Goal: Complete application form

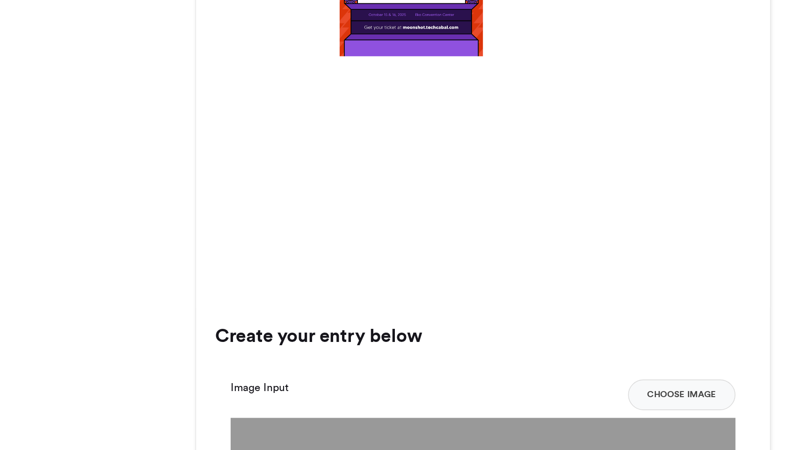
scroll to position [363, 0]
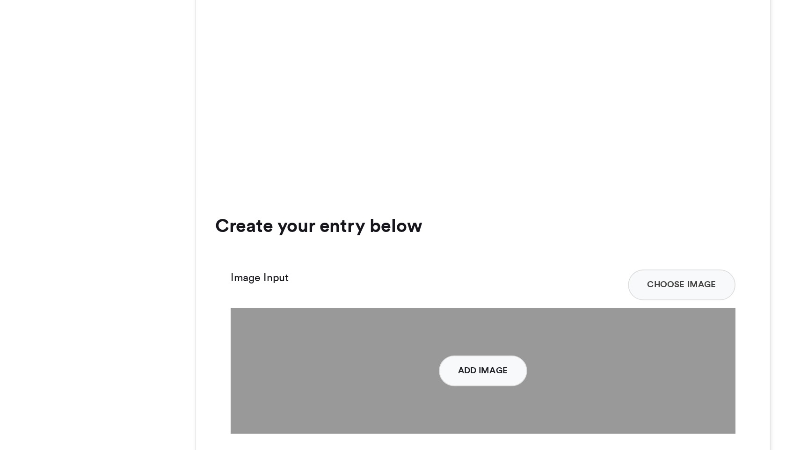
click at [399, 401] on button "Add Image" at bounding box center [393, 401] width 54 height 19
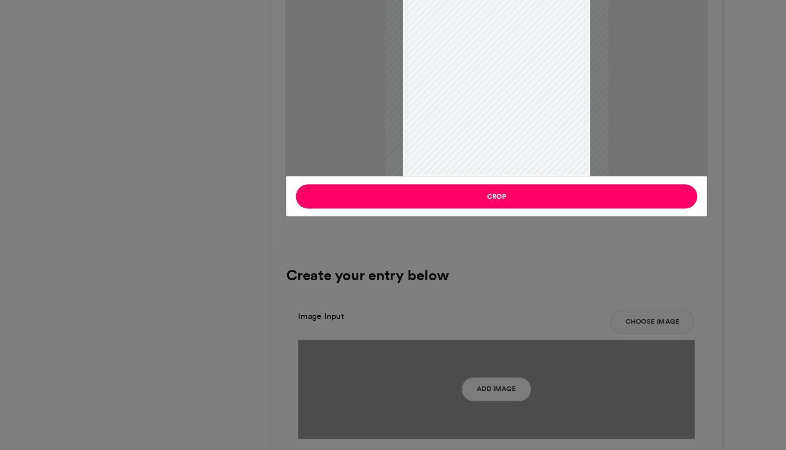
scroll to position [362, 0]
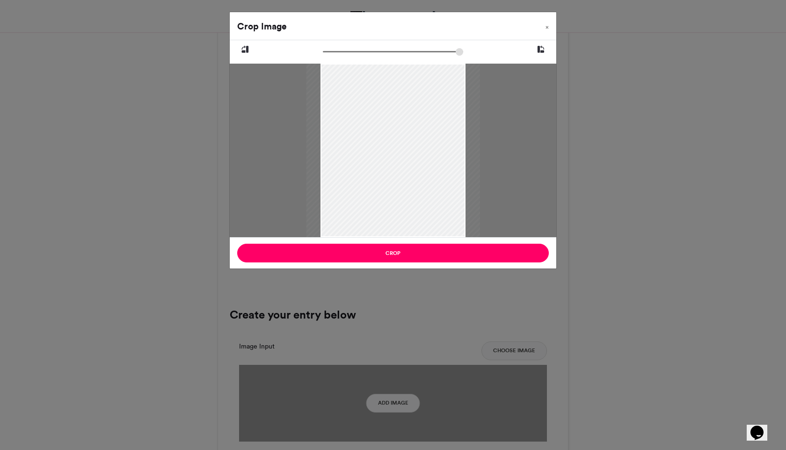
drag, startPoint x: 326, startPoint y: 52, endPoint x: 312, endPoint y: 53, distance: 13.6
click at [323, 53] on input "zoom" at bounding box center [393, 51] width 140 height 9
drag, startPoint x: 466, startPoint y: 161, endPoint x: 455, endPoint y: 156, distance: 12.3
click at [455, 156] on div at bounding box center [394, 151] width 174 height 174
click at [548, 26] on span "×" at bounding box center [546, 27] width 3 height 6
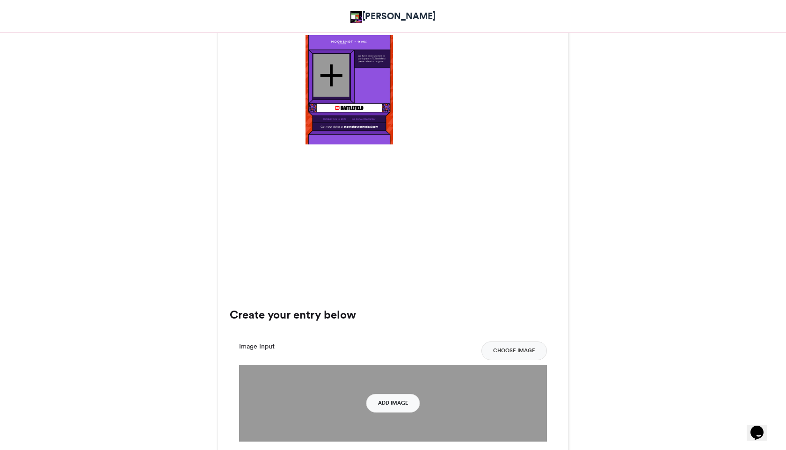
click at [398, 405] on button "Add Image" at bounding box center [393, 403] width 54 height 19
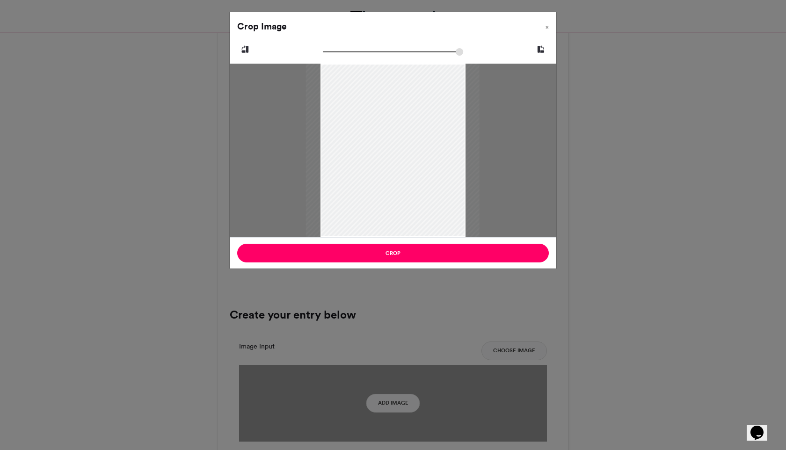
drag, startPoint x: 464, startPoint y: 65, endPoint x: 463, endPoint y: 77, distance: 11.2
click at [463, 77] on div at bounding box center [392, 151] width 174 height 174
type input "******"
drag, startPoint x: 327, startPoint y: 51, endPoint x: 317, endPoint y: 51, distance: 10.3
click at [323, 51] on input "zoom" at bounding box center [393, 51] width 140 height 9
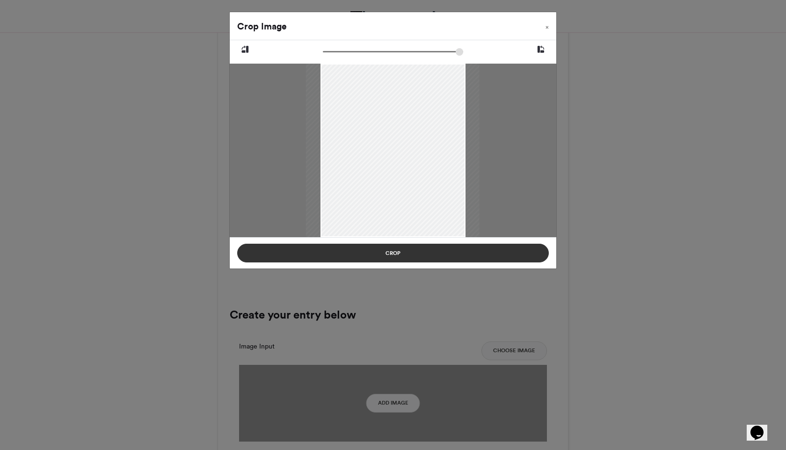
click at [463, 258] on button "Crop" at bounding box center [393, 253] width 312 height 19
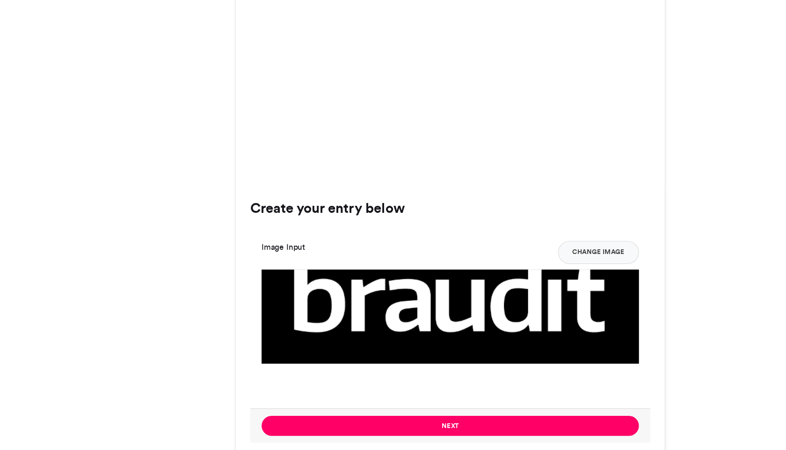
scroll to position [425, 0]
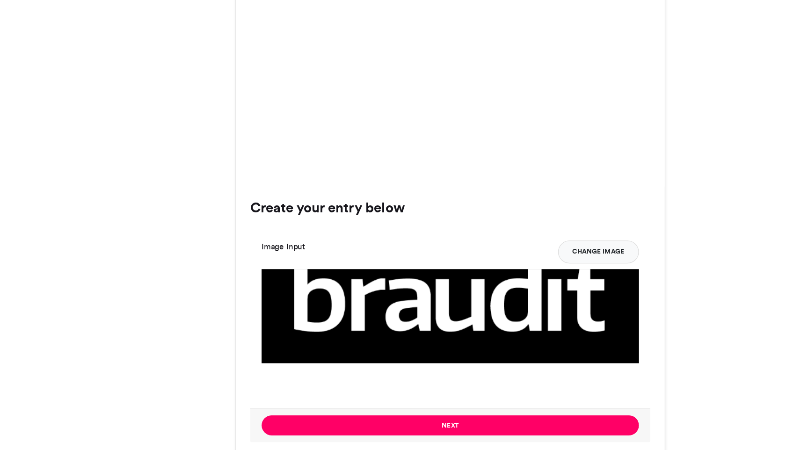
click at [490, 290] on button "Change Image" at bounding box center [514, 288] width 66 height 19
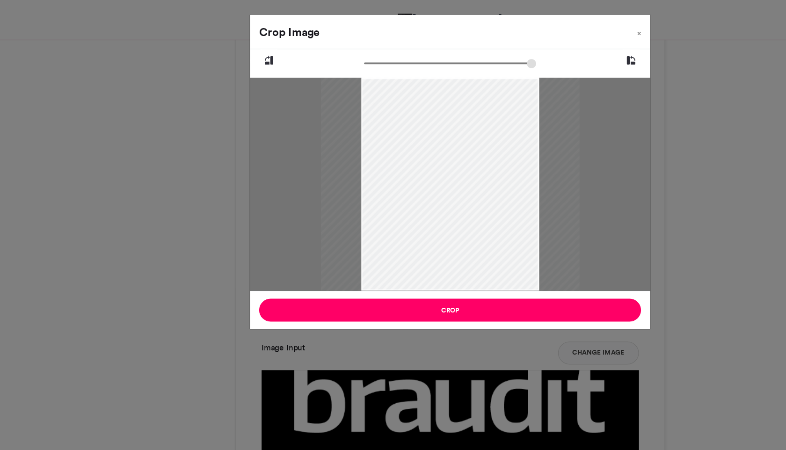
click at [421, 178] on div at bounding box center [392, 149] width 211 height 211
type input "******"
click at [423, 176] on div at bounding box center [394, 147] width 220 height 220
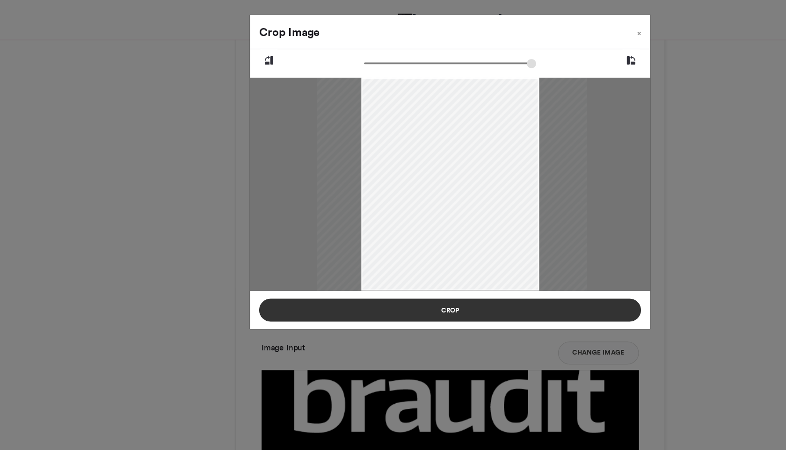
click at [406, 258] on button "Crop" at bounding box center [393, 253] width 312 height 19
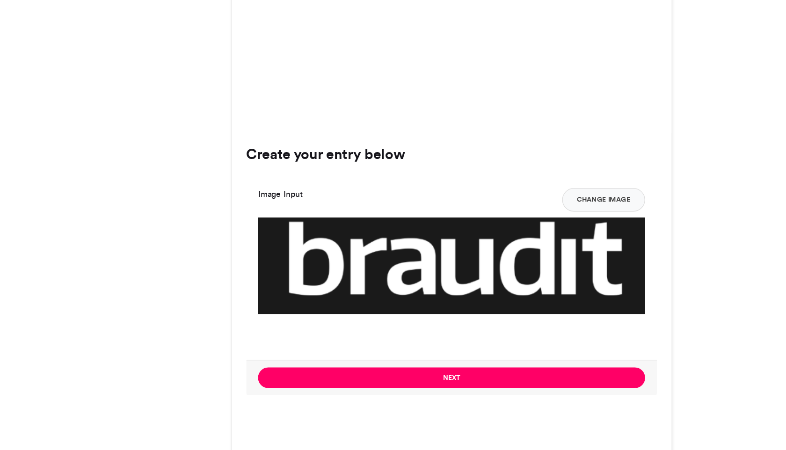
scroll to position [469, 0]
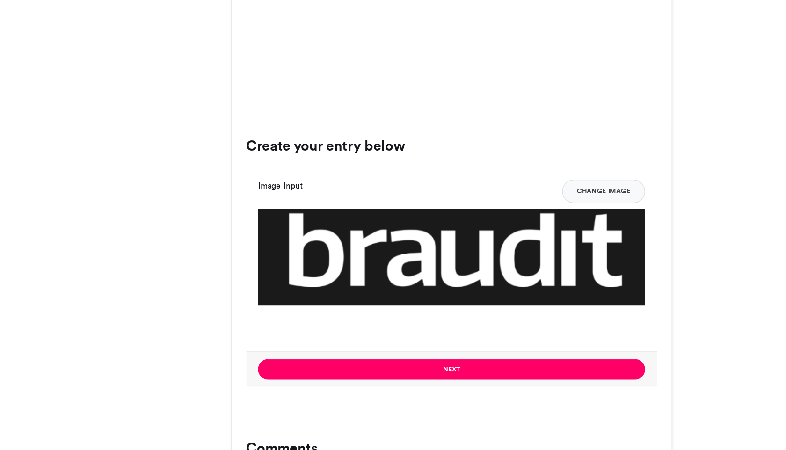
click at [389, 297] on img at bounding box center [393, 441] width 308 height 367
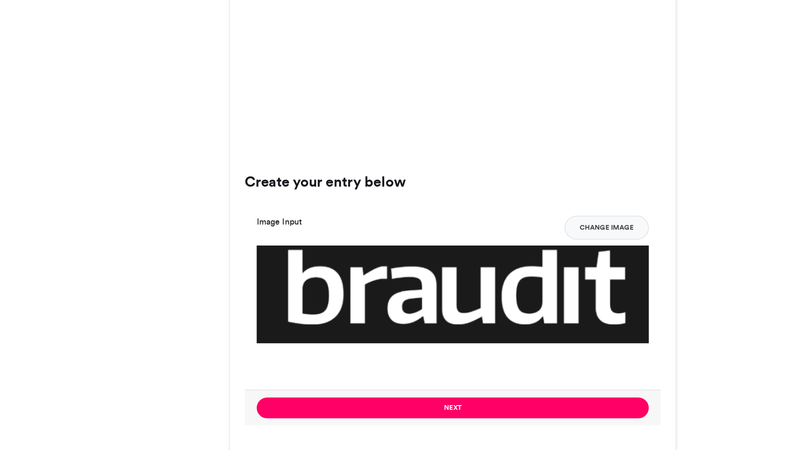
scroll to position [446, 0]
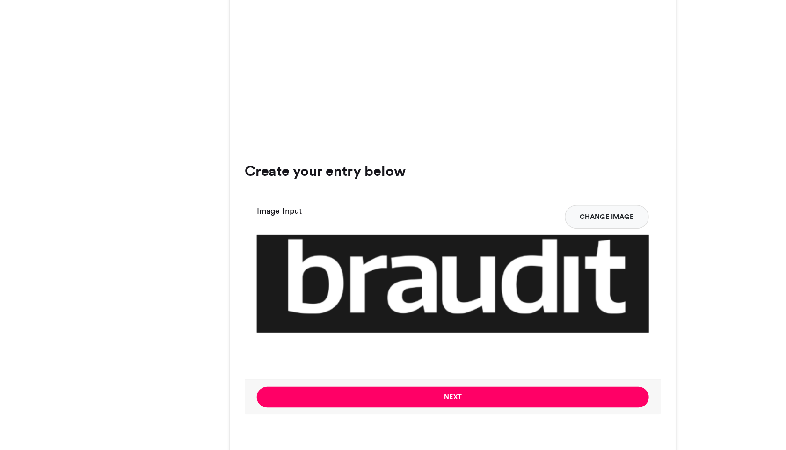
click at [491, 272] on button "Change Image" at bounding box center [514, 267] width 66 height 19
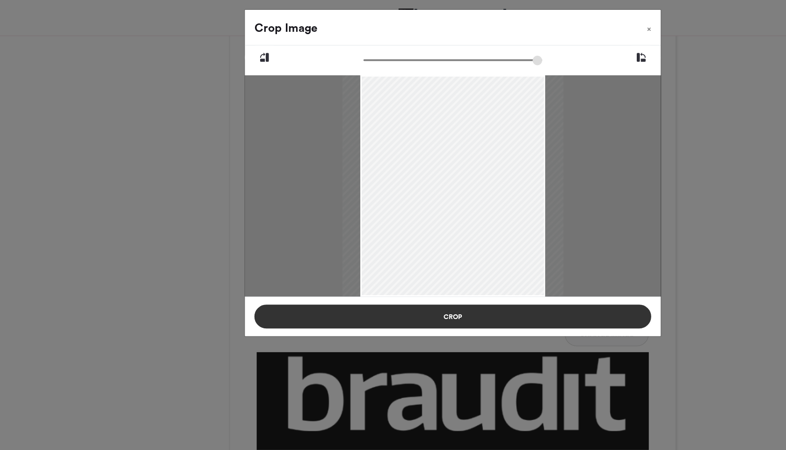
click at [393, 250] on button "Crop" at bounding box center [393, 253] width 312 height 19
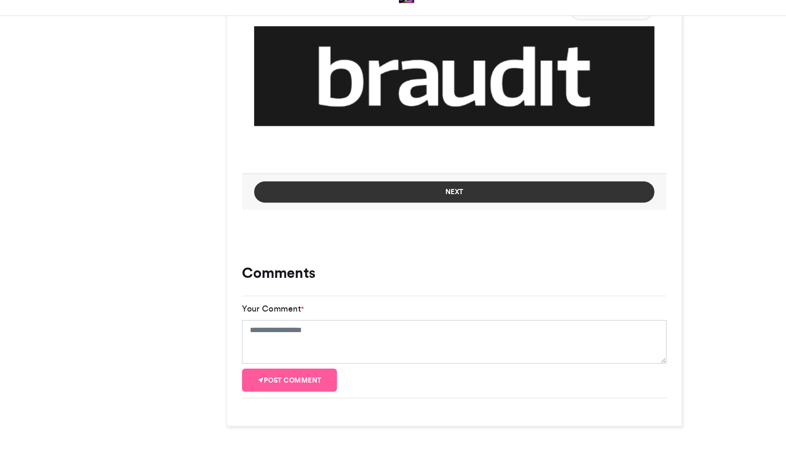
scroll to position [648, 0]
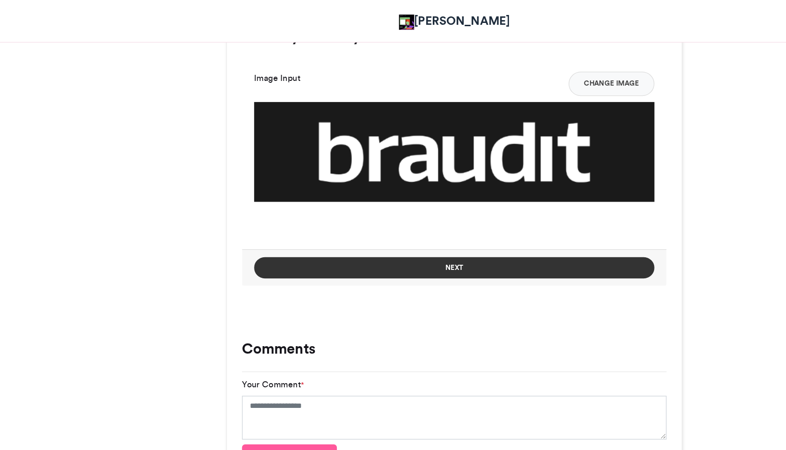
click at [359, 204] on button "Next" at bounding box center [393, 206] width 308 height 16
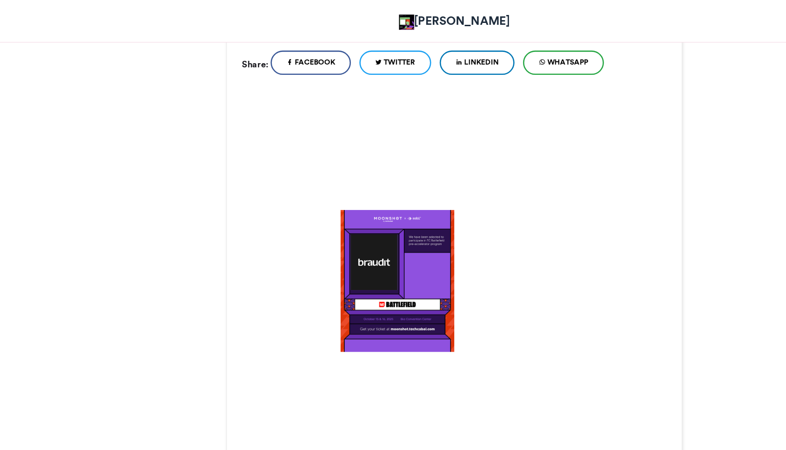
scroll to position [229, 0]
